Goal: Information Seeking & Learning: Find contact information

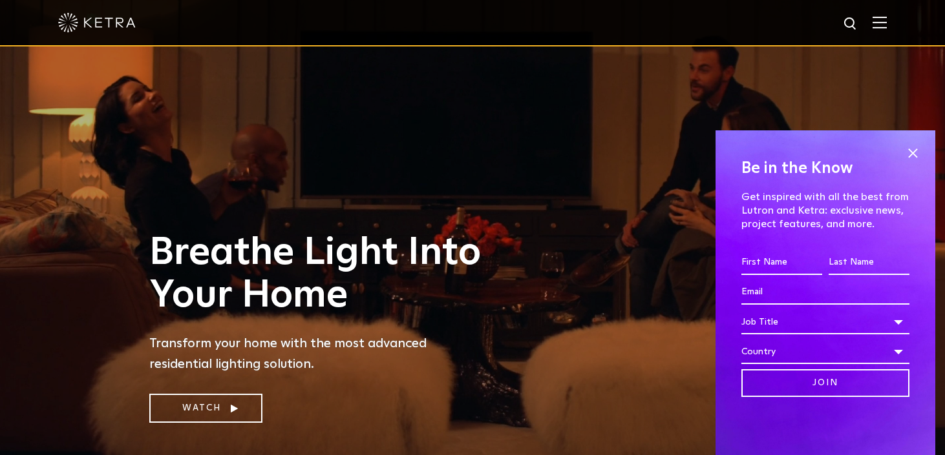
click at [925, 151] on div "Be in the Know Get inspired with all the best from Lutron and Ketra: exclusive …" at bounding box center [825, 293] width 220 height 325
click at [909, 145] on span at bounding box center [912, 152] width 19 height 19
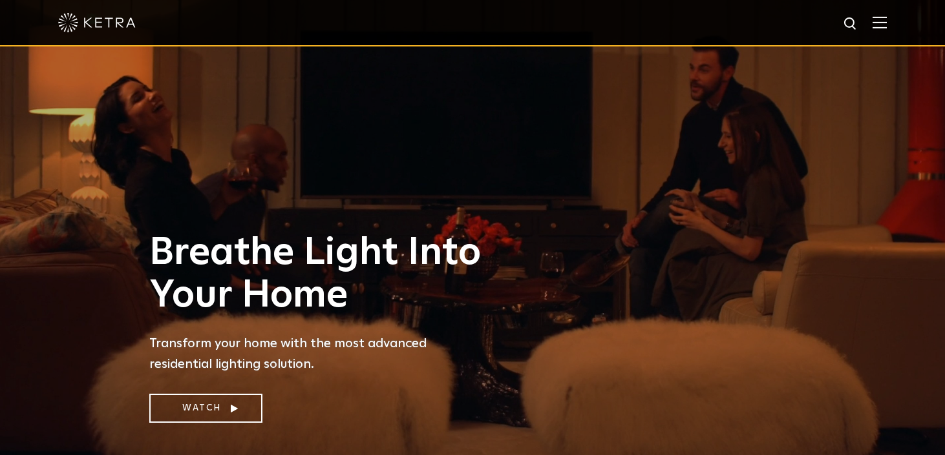
click at [878, 33] on div at bounding box center [472, 22] width 828 height 45
click at [878, 28] on span at bounding box center [879, 22] width 14 height 13
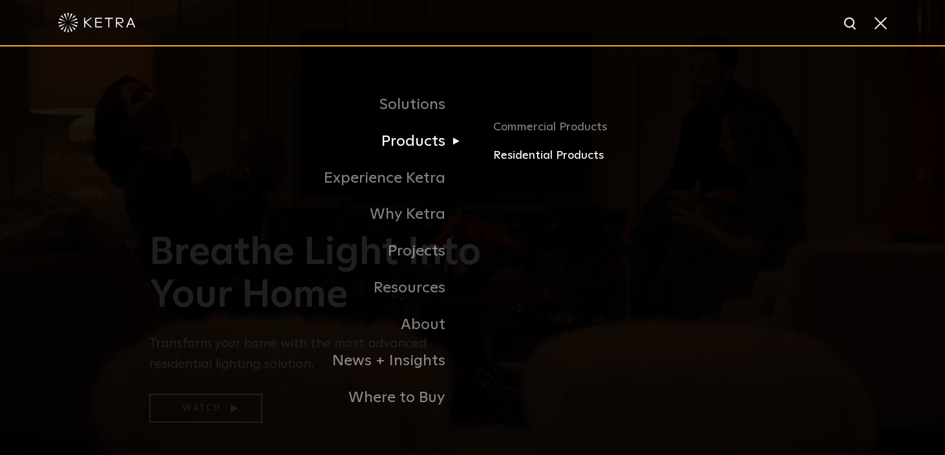
click at [537, 149] on link "Residential Products" at bounding box center [644, 156] width 302 height 19
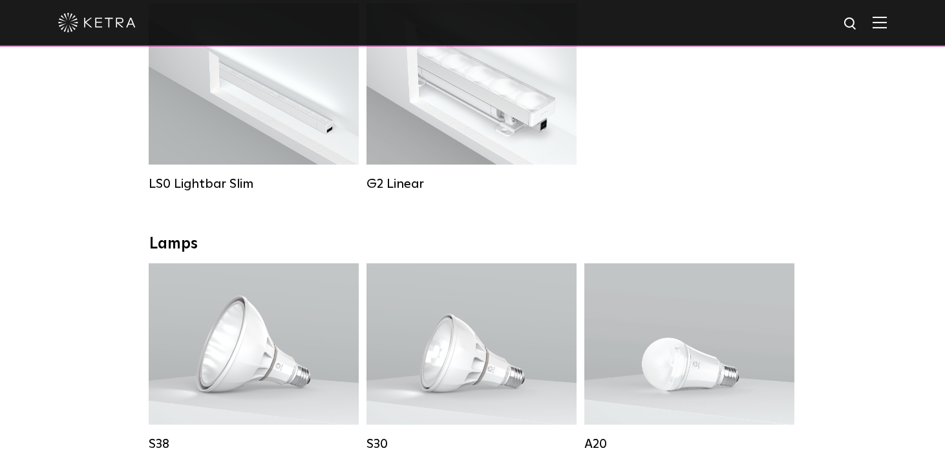
scroll to position [544, 0]
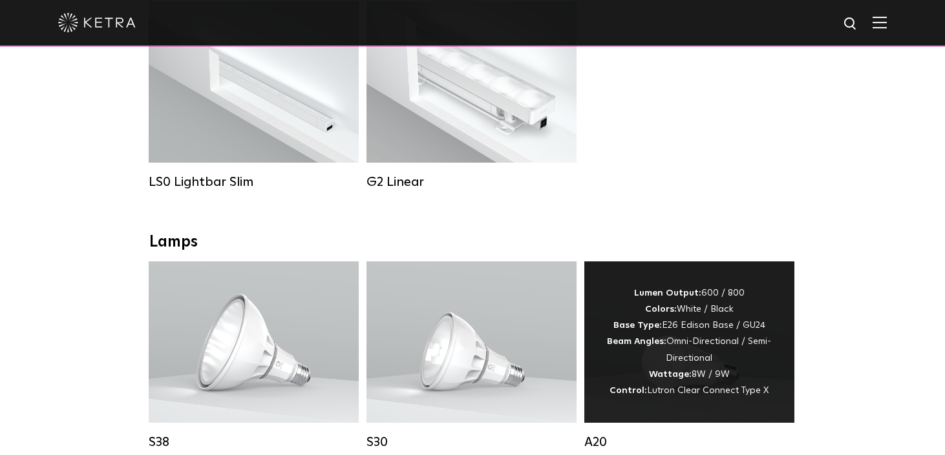
click at [740, 331] on div "Lumen Output: 600 / 800 Colors: White / Black Base Type: E26 Edison Base / GU24…" at bounding box center [688, 343] width 171 height 114
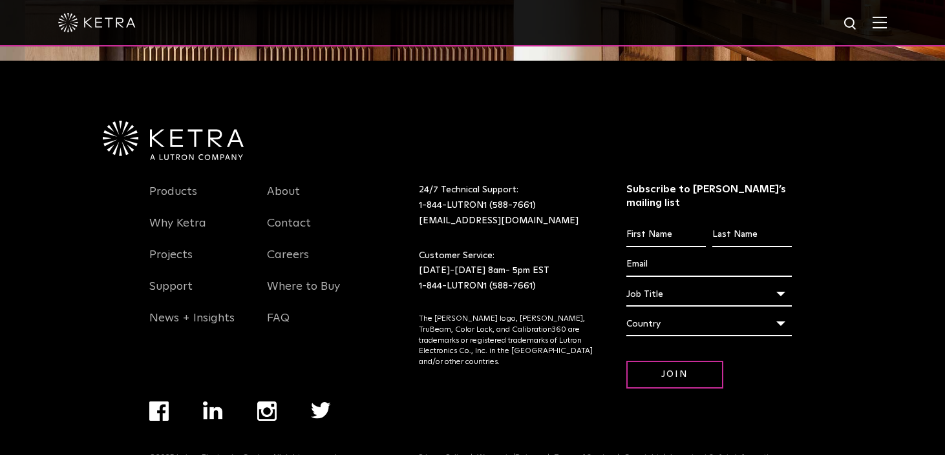
scroll to position [1695, 0]
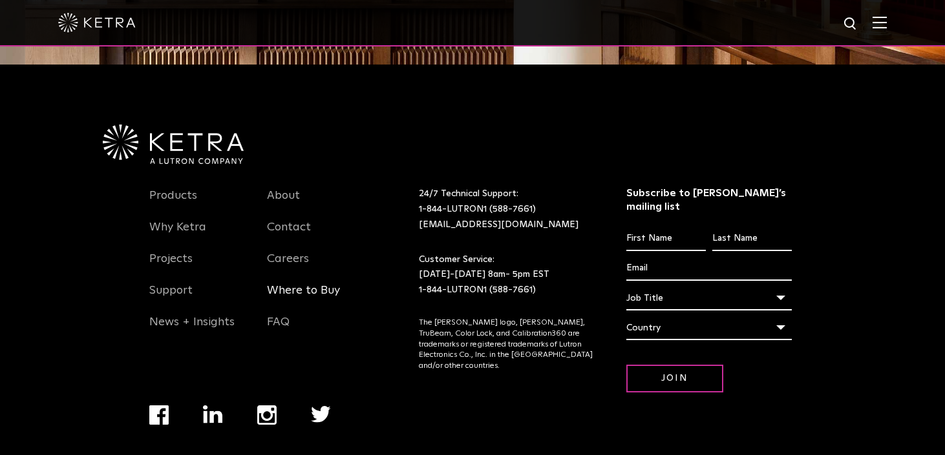
click at [306, 284] on link "Where to Buy" at bounding box center [303, 299] width 73 height 30
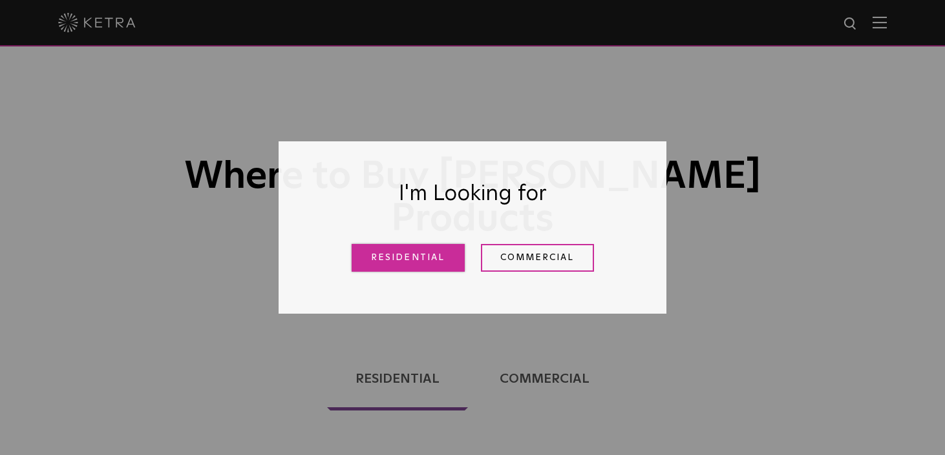
click at [415, 252] on link "Residential" at bounding box center [407, 258] width 113 height 28
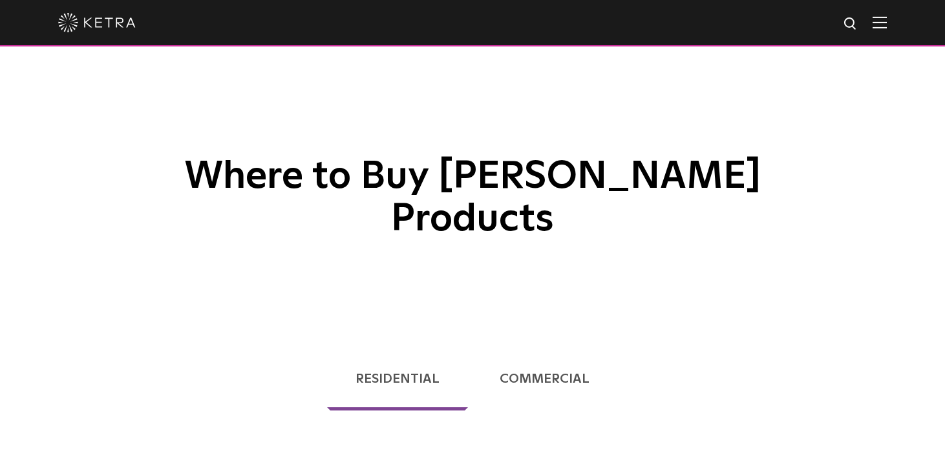
scroll to position [330, 0]
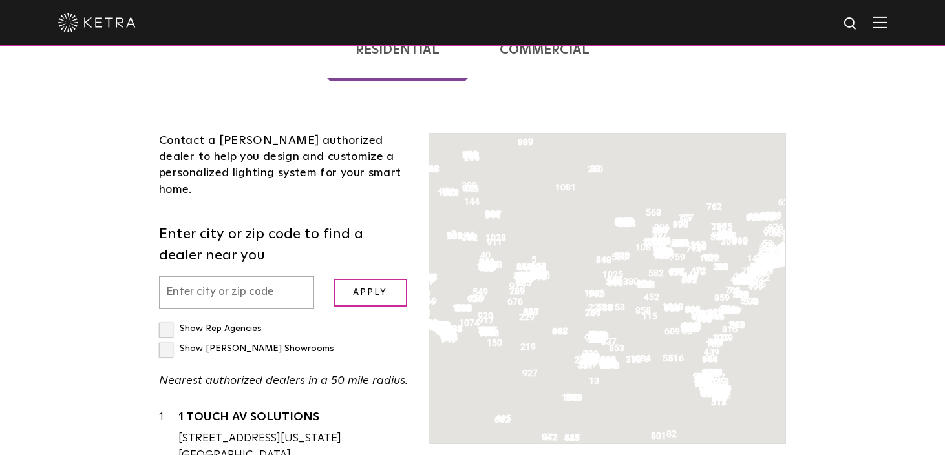
click at [232, 224] on label "Enter city or zip code to find a dealer near you" at bounding box center [284, 245] width 250 height 43
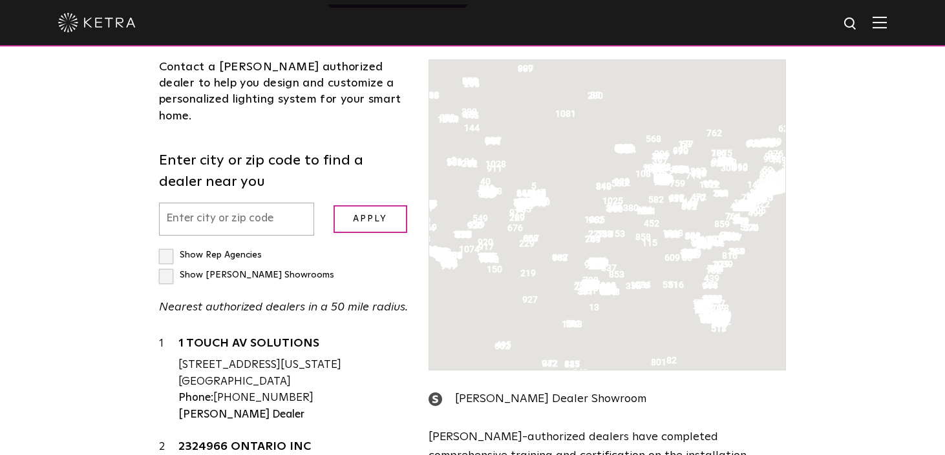
click at [242, 203] on input "text" at bounding box center [236, 219] width 155 height 33
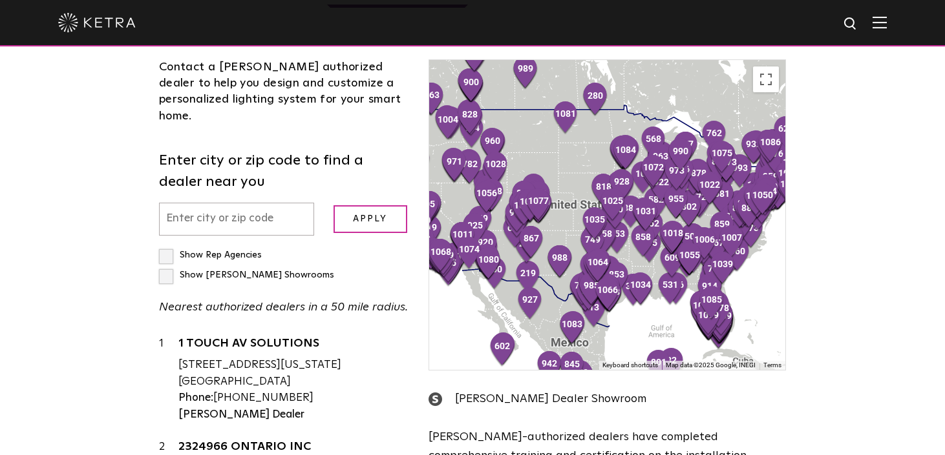
click at [241, 203] on input "text" at bounding box center [236, 219] width 155 height 33
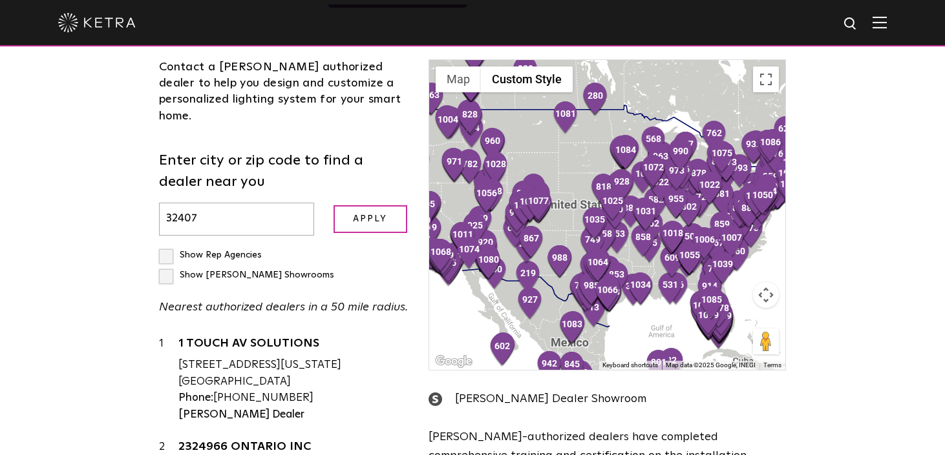
type input "32407"
click at [333, 205] on input "Apply" at bounding box center [370, 219] width 74 height 28
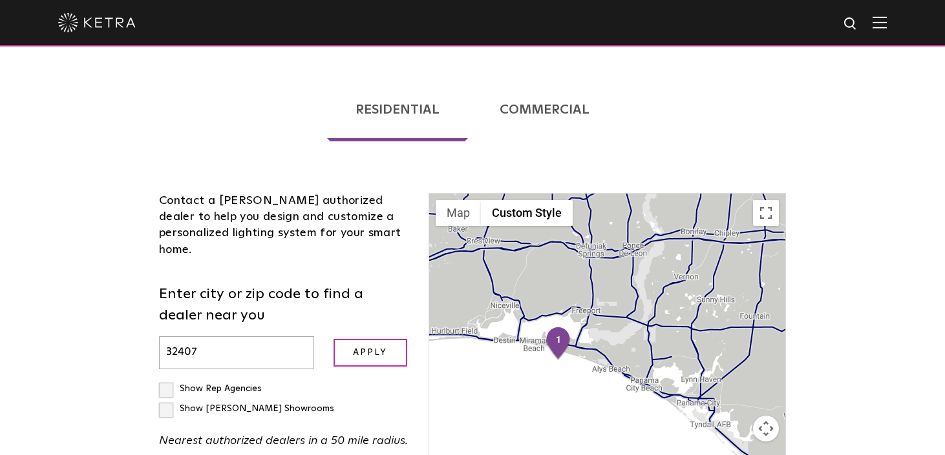
scroll to position [266, 0]
